Goal: Find contact information

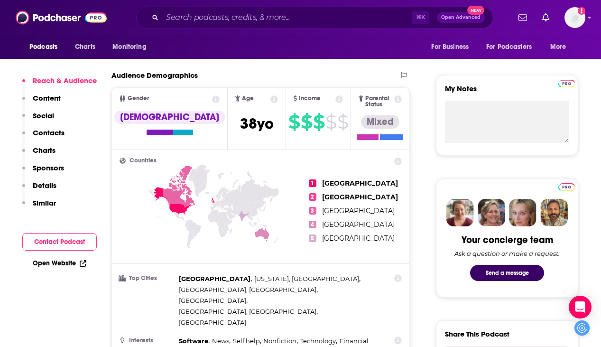
scroll to position [327, 0]
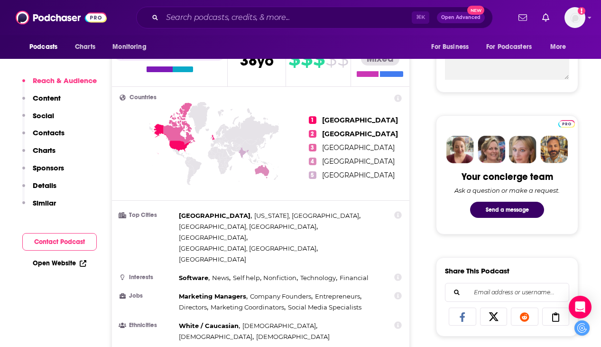
click at [54, 131] on p "Contacts" at bounding box center [49, 132] width 32 height 9
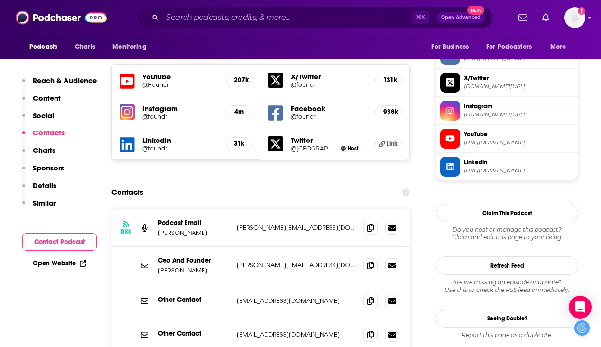
scroll to position [825, 0]
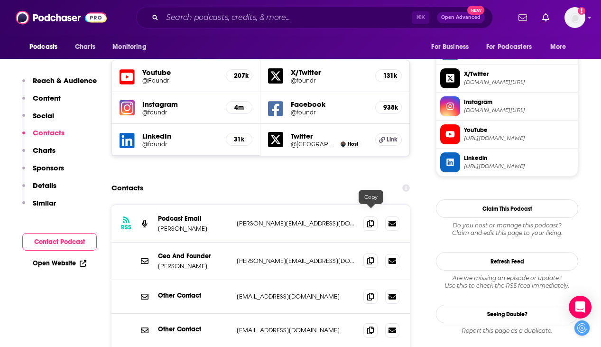
click at [372, 257] on icon at bounding box center [370, 261] width 7 height 8
click at [370, 257] on icon at bounding box center [370, 261] width 7 height 8
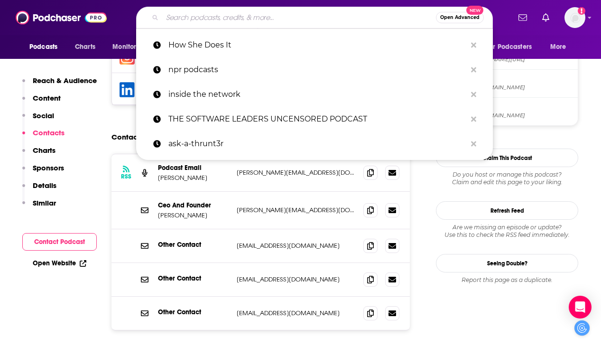
click at [227, 15] on input "Search podcasts, credits, & more..." at bounding box center [299, 17] width 274 height 15
paste input "The TWIML AI Podcast"
type input "The TWIML AI Podcast"
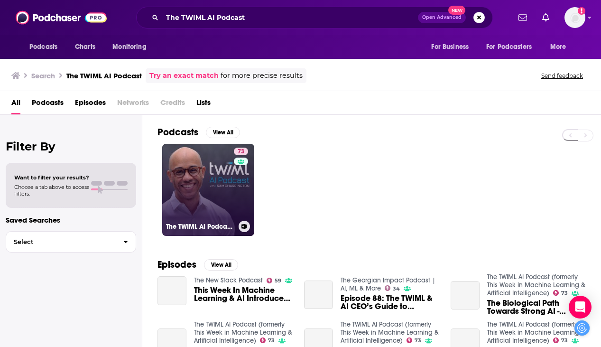
click at [224, 187] on link "73 The TWIML AI Podcast (formerly This Week in Machine Learning & Artificial In…" at bounding box center [208, 190] width 92 height 92
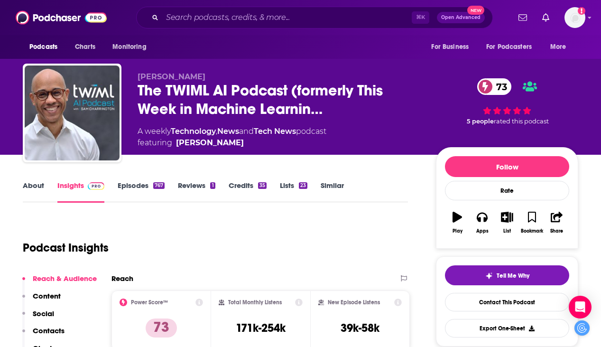
click at [88, 187] on img at bounding box center [96, 186] width 17 height 8
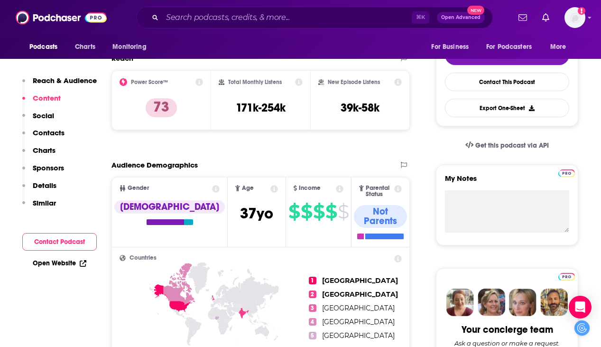
scroll to position [46, 0]
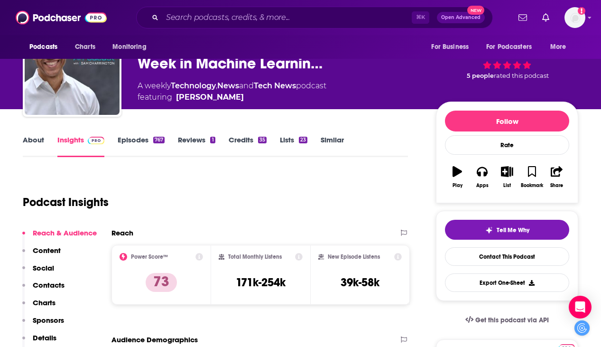
drag, startPoint x: 255, startPoint y: 99, endPoint x: 234, endPoint y: 103, distance: 21.0
click at [234, 103] on div "[PERSON_NAME] The TWIML AI Podcast (formerly This Week in Machine Learnin… 73 A…" at bounding box center [358, 70] width 441 height 86
copy span "[PERSON_NAME]"
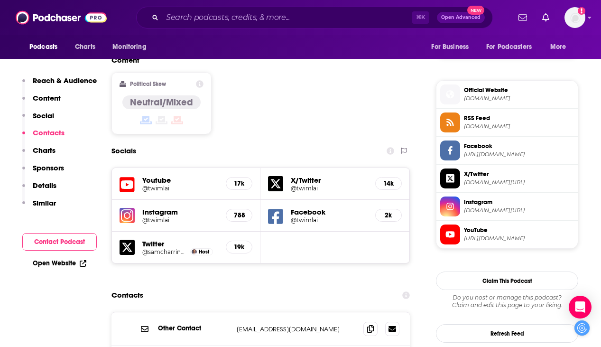
scroll to position [914, 0]
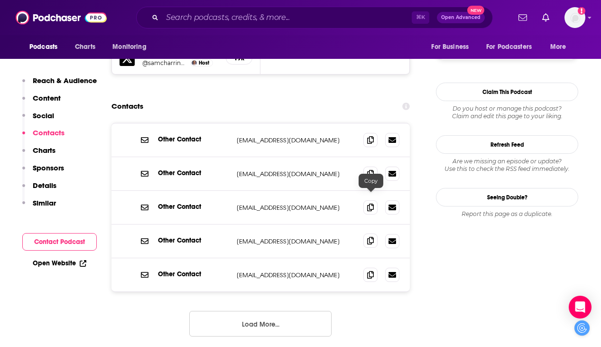
click at [367, 237] on icon at bounding box center [370, 241] width 7 height 8
click at [205, 16] on input "Search podcasts, credits, & more..." at bounding box center [287, 17] width 250 height 15
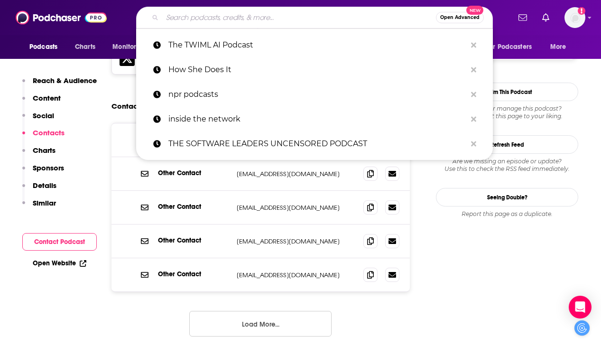
paste input "Business Lab (MIT Technology Review)"
type input "Business Lab (MIT Technology Review)"
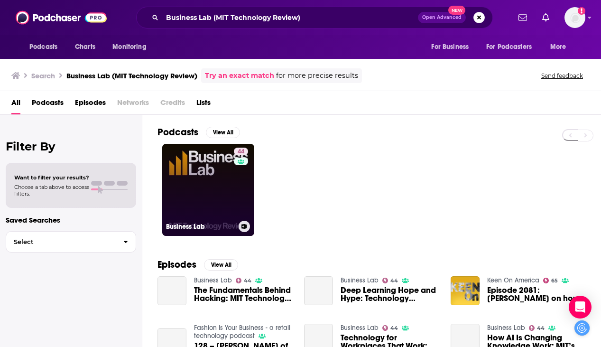
click at [221, 187] on link "44 Business Lab" at bounding box center [208, 190] width 92 height 92
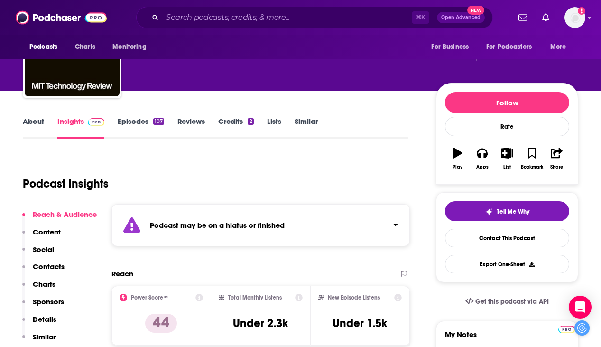
scroll to position [76, 0]
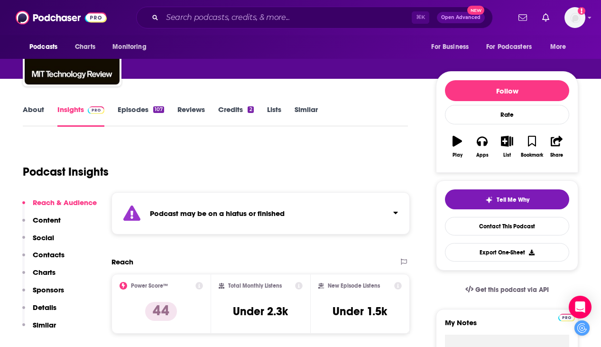
click at [138, 109] on link "Episodes 107" at bounding box center [141, 116] width 47 height 22
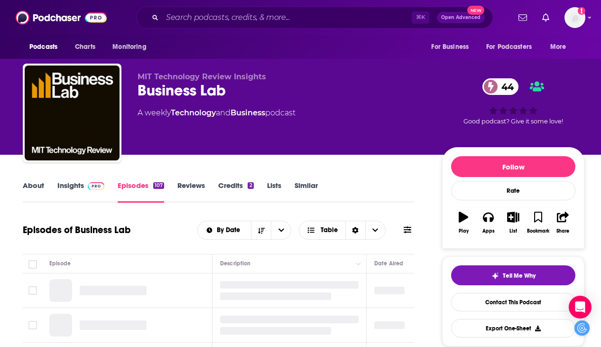
scroll to position [60, 0]
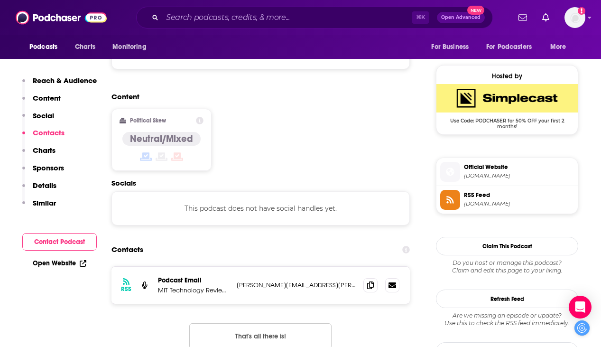
scroll to position [775, 0]
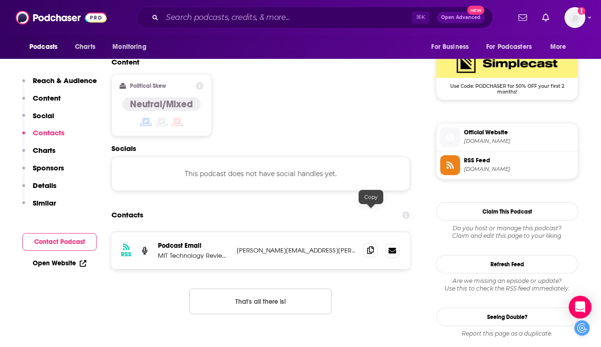
click at [376, 243] on span at bounding box center [371, 250] width 14 height 14
